Goal: Task Accomplishment & Management: Use online tool/utility

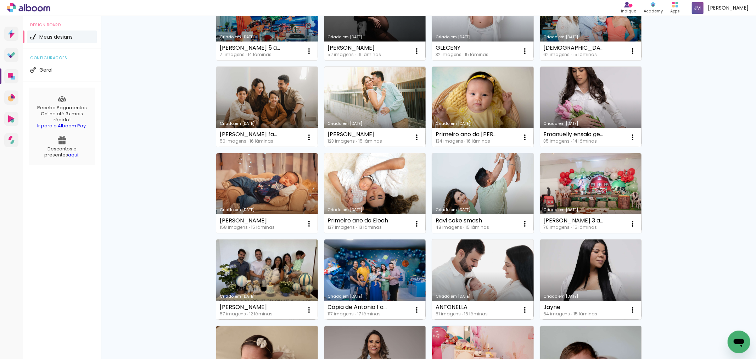
scroll to position [410, 0]
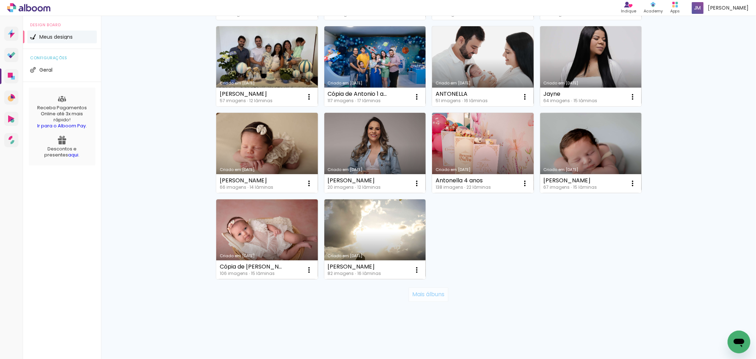
click at [0, 0] on slot "Mais álbuns" at bounding box center [0, 0] width 0 height 0
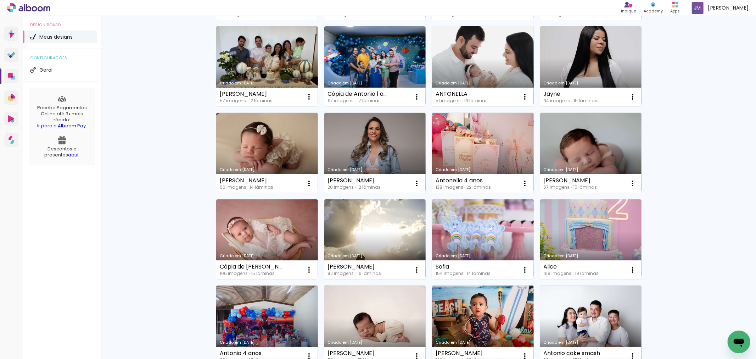
click at [476, 252] on link "Criado em 30/05/25" at bounding box center [483, 239] width 102 height 80
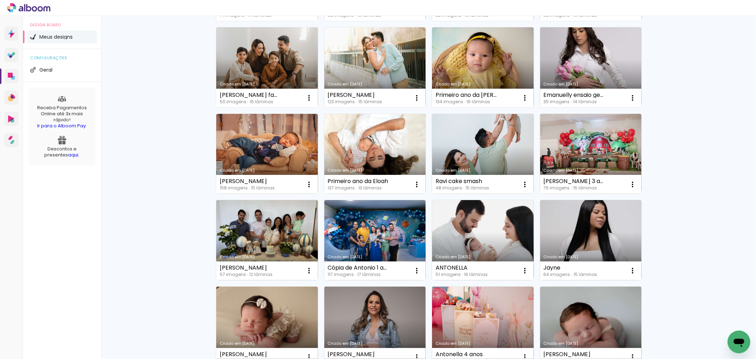
scroll to position [410, 0]
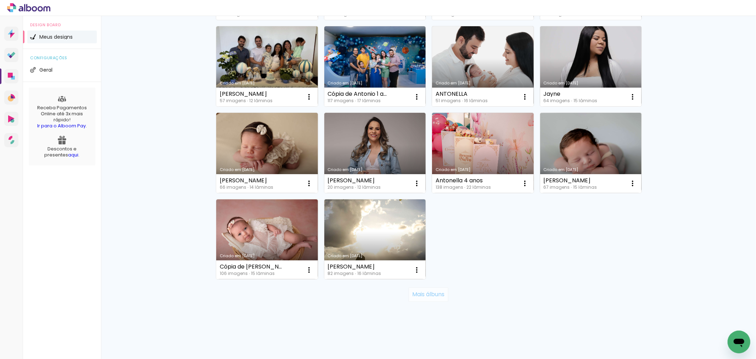
click at [0, 0] on slot "Mais álbuns" at bounding box center [0, 0] width 0 height 0
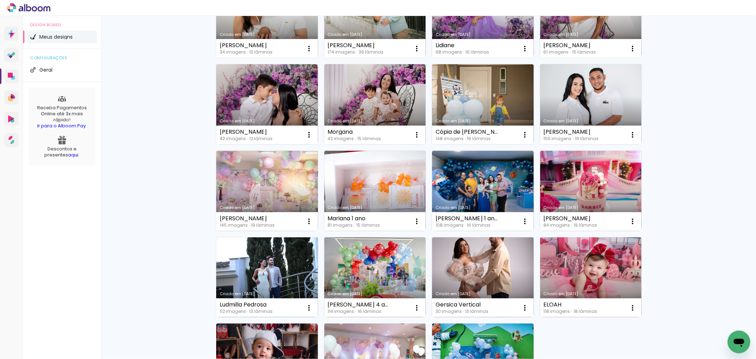
scroll to position [882, 0]
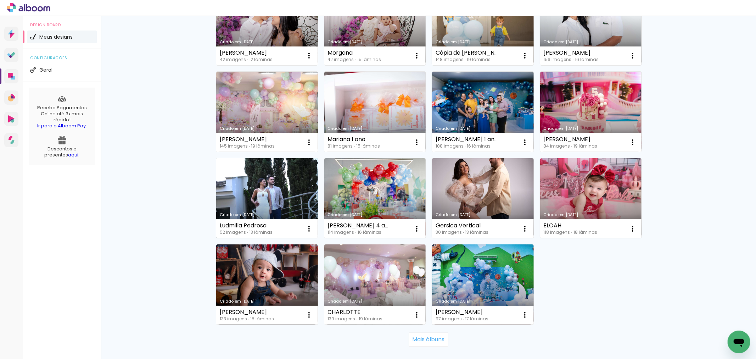
click at [259, 222] on div "Ludmilla Pedrosa" at bounding box center [246, 225] width 53 height 6
click at [290, 203] on link "Criado em 27/02/25" at bounding box center [267, 198] width 102 height 80
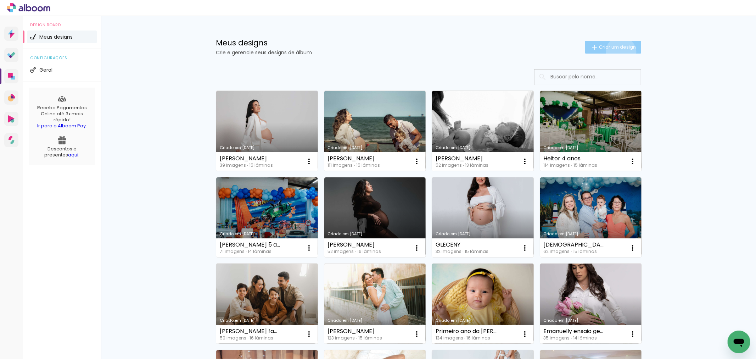
click at [616, 52] on paper-button "Criar um design" at bounding box center [613, 47] width 56 height 13
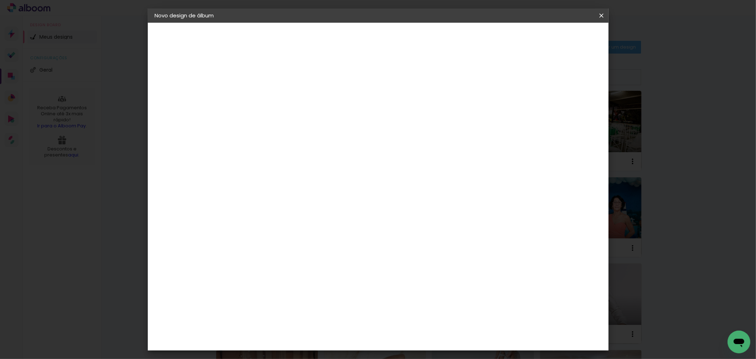
click at [271, 94] on input at bounding box center [271, 95] width 0 height 11
type input "[PERSON_NAME]"
type paper-input "[PERSON_NAME]"
click at [0, 0] on slot "Avançar" at bounding box center [0, 0] width 0 height 0
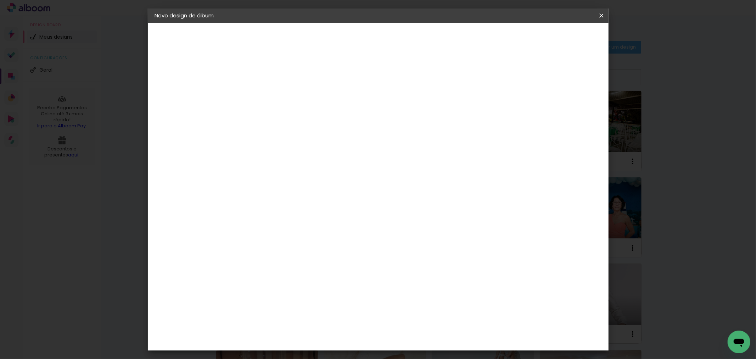
click at [276, 198] on div "Clic Pro" at bounding box center [271, 203] width 10 height 11
click at [0, 0] on slot "Avançar" at bounding box center [0, 0] width 0 height 0
click at [309, 122] on paper-input-container "Linha" at bounding box center [288, 124] width 41 height 18
click at [391, 111] on paper-item "Luxo" at bounding box center [424, 118] width 142 height 14
type input "Luxo"
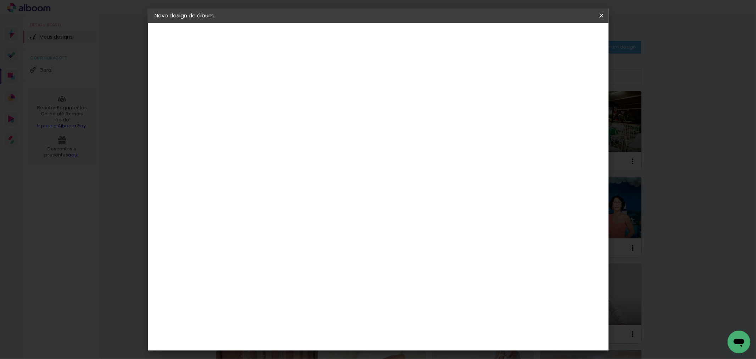
click at [319, 202] on span "20 × 25" at bounding box center [302, 211] width 33 height 19
click at [0, 0] on slot "Avançar" at bounding box center [0, 0] width 0 height 0
click at [556, 38] on span "Iniciar design" at bounding box center [540, 37] width 32 height 5
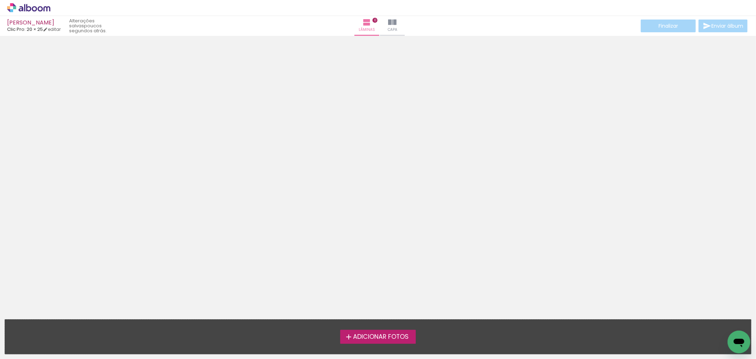
click at [378, 345] on div "Adicionar Fotos Solte suas fotos aqui..." at bounding box center [378, 336] width 746 height 34
click at [378, 333] on span "Adicionar Fotos" at bounding box center [381, 336] width 56 height 6
click at [0, 0] on input "file" at bounding box center [0, 0] width 0 height 0
